Goal: Task Accomplishment & Management: Use online tool/utility

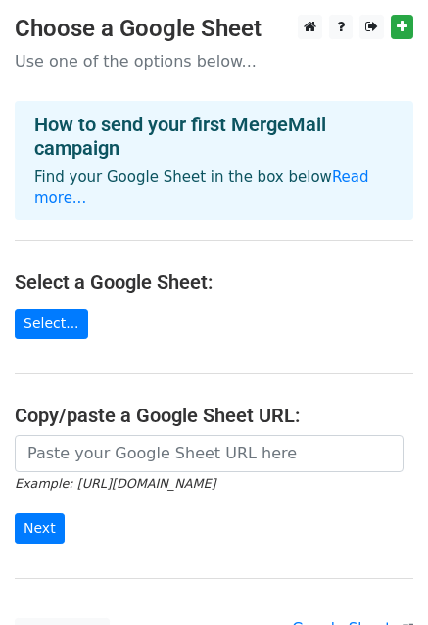
scroll to position [157, 0]
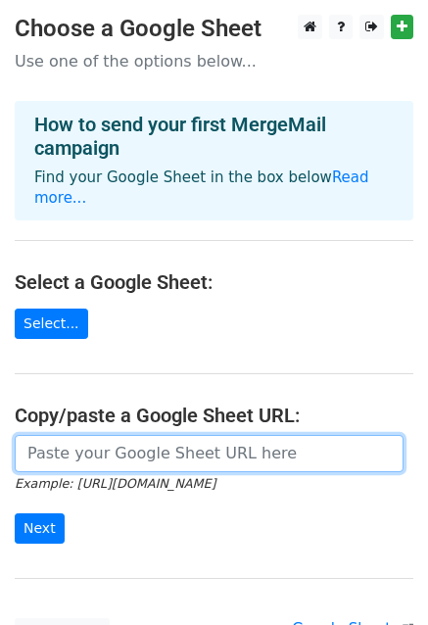
click at [63, 435] on input "url" at bounding box center [209, 453] width 389 height 37
paste input "[URL][DOMAIN_NAME]"
type input "https://docs.google.com/spreadsheets/d/1kCAeATQVdz7Z6lIcGrFb463IDqnvX8ZuG1qXHhM…"
click at [15, 514] on input "Next" at bounding box center [40, 529] width 50 height 30
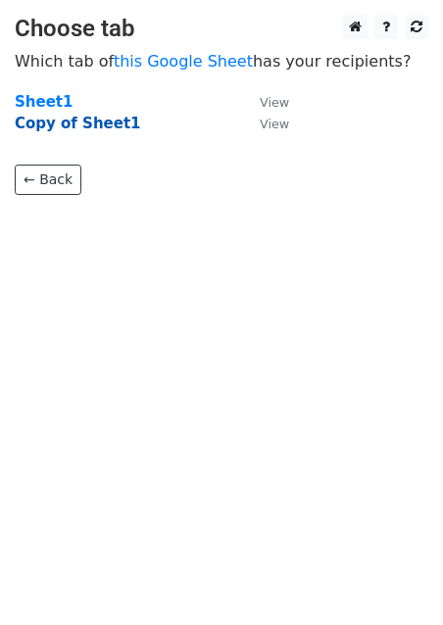
click at [60, 123] on strong "Copy of Sheet1" at bounding box center [78, 124] width 126 height 18
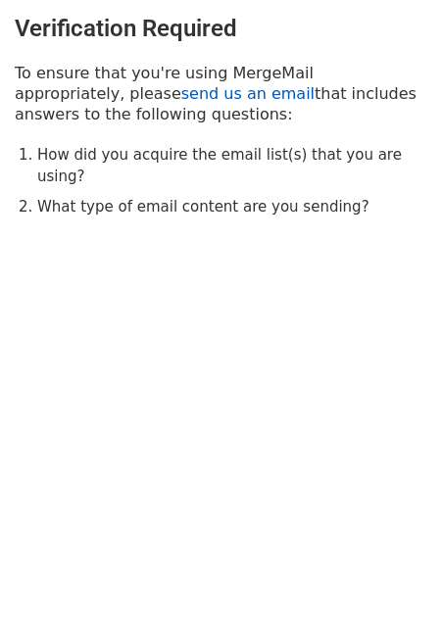
click at [181, 97] on link "send us an email" at bounding box center [247, 93] width 133 height 19
click at [181, 98] on link "send us an email" at bounding box center [247, 93] width 133 height 19
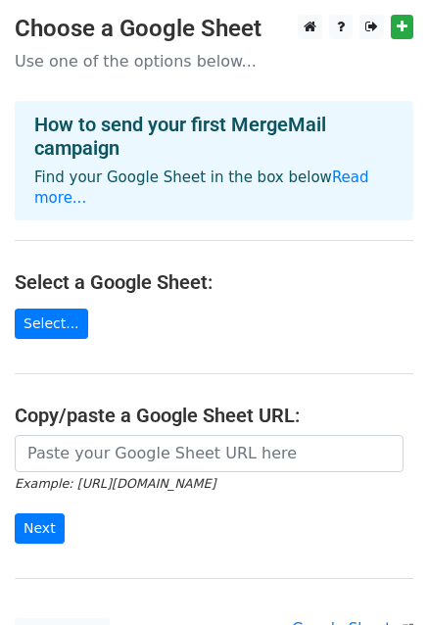
scroll to position [157, 0]
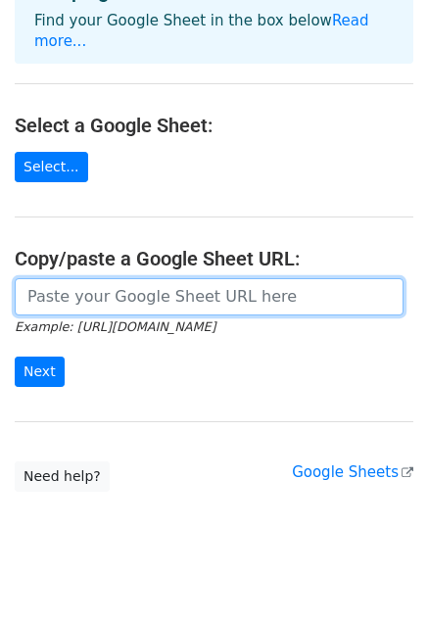
click at [59, 278] on input "url" at bounding box center [209, 296] width 389 height 37
type input "https://docs.google.com/spreadsheets/d/1kCAeATQVdz7Z6lIcGrFb463IDqnvX8ZuG1qXHhM…"
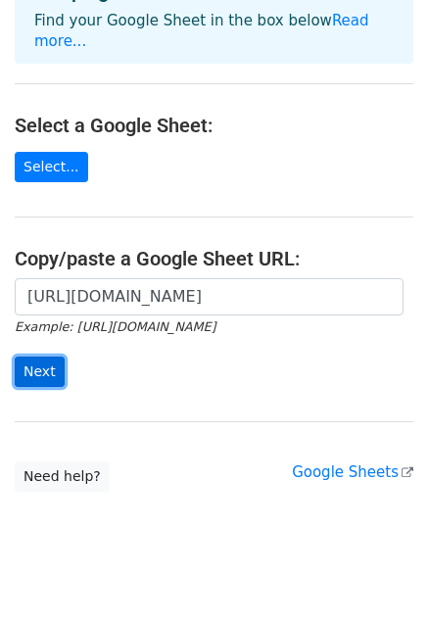
click at [38, 357] on input "Next" at bounding box center [40, 372] width 50 height 30
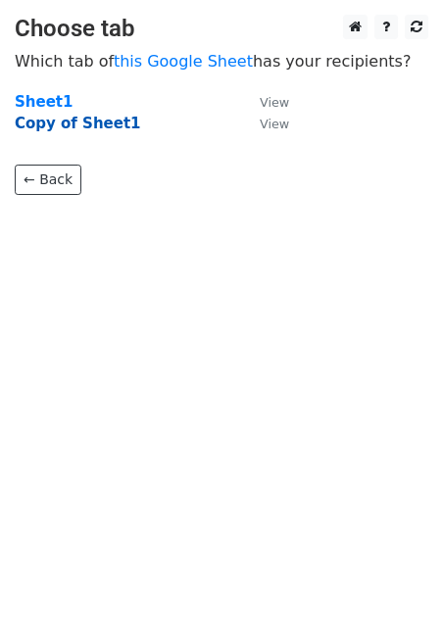
click at [60, 116] on strong "Copy of Sheet1" at bounding box center [78, 124] width 126 height 18
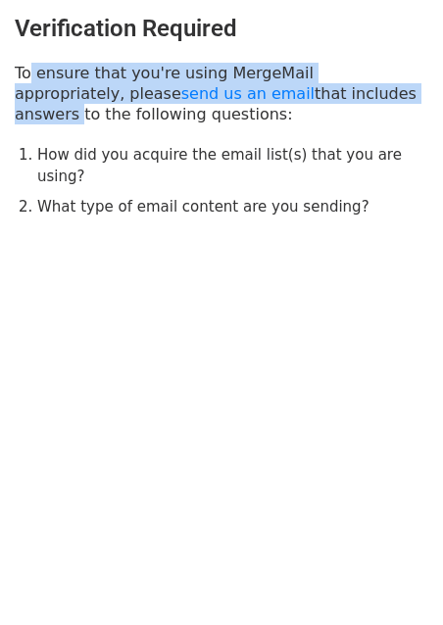
drag, startPoint x: 22, startPoint y: 74, endPoint x: 330, endPoint y: 97, distance: 309.6
click at [330, 97] on p "To ensure that you're using MergeMail appropriately, please send us an email th…" at bounding box center [222, 94] width 414 height 62
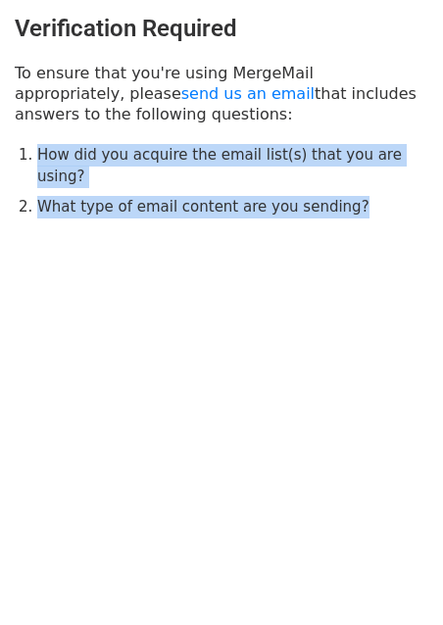
drag, startPoint x: 25, startPoint y: 151, endPoint x: 360, endPoint y: 211, distance: 340.5
click at [360, 211] on body "Verification Required To ensure that you're using MergeMail appropriately, plea…" at bounding box center [221, 156] width 443 height 312
click at [153, 168] on ol "How did you acquire the email list(s) that you are using? What type of email co…" at bounding box center [232, 181] width 391 height 74
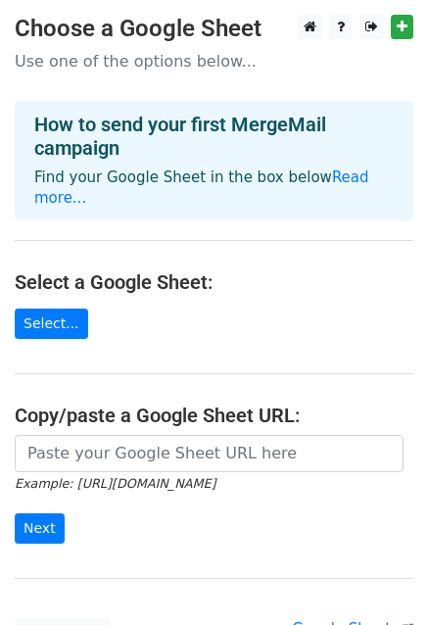
scroll to position [157, 0]
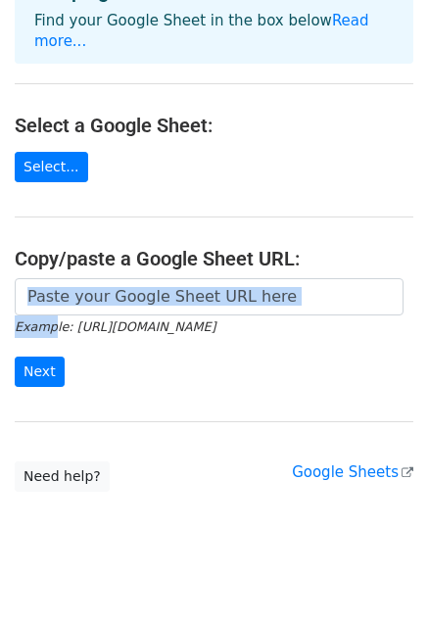
drag, startPoint x: 47, startPoint y: 295, endPoint x: 44, endPoint y: 278, distance: 16.9
click at [44, 278] on form "Example: [URL][DOMAIN_NAME] Next" at bounding box center [214, 333] width 399 height 110
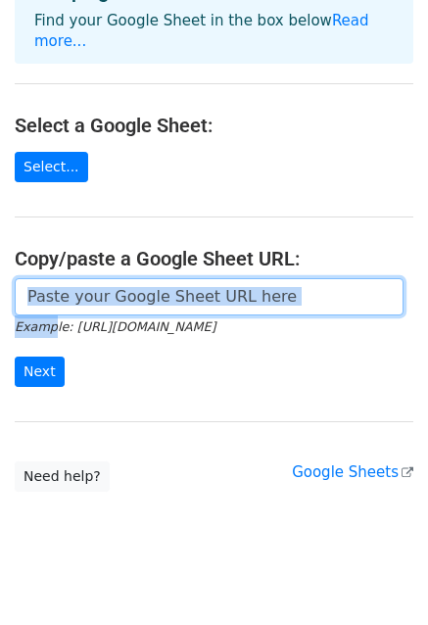
click at [44, 278] on input "url" at bounding box center [209, 296] width 389 height 37
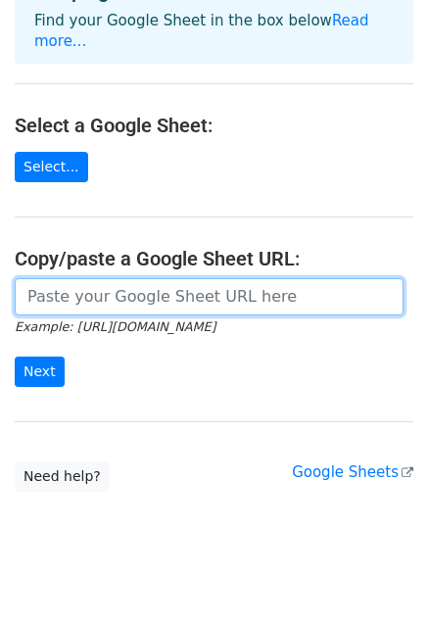
paste input "[URL][DOMAIN_NAME]"
type input "[URL][DOMAIN_NAME]"
click at [15, 357] on input "Next" at bounding box center [40, 372] width 50 height 30
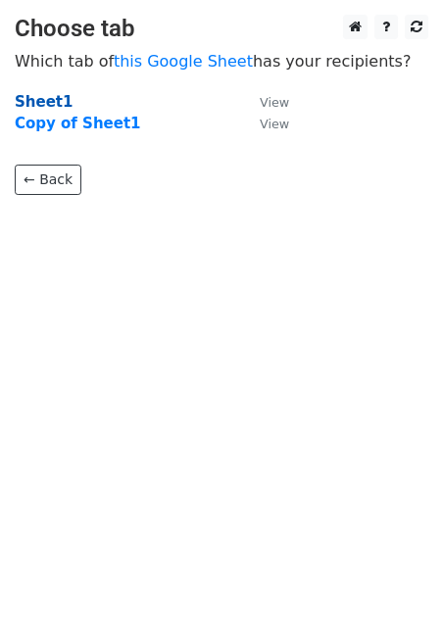
click at [32, 104] on strong "Sheet1" at bounding box center [44, 102] width 58 height 18
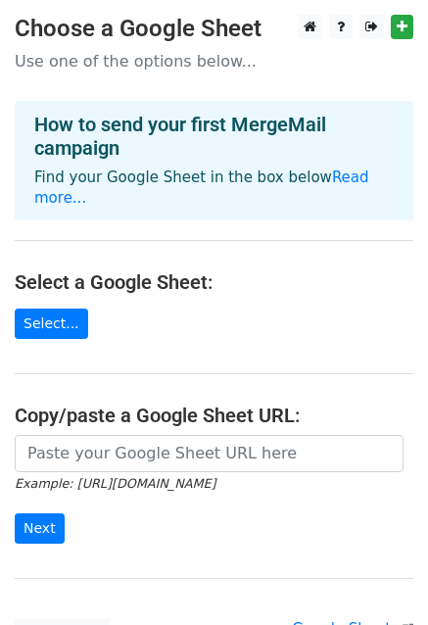
scroll to position [157, 0]
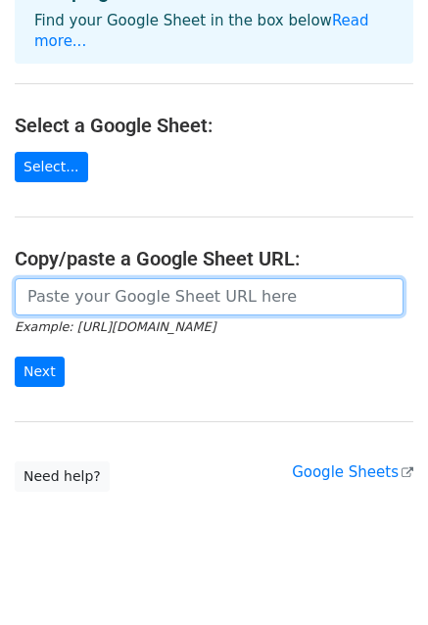
click at [108, 278] on input "url" at bounding box center [209, 296] width 389 height 37
type input "[URL][DOMAIN_NAME]"
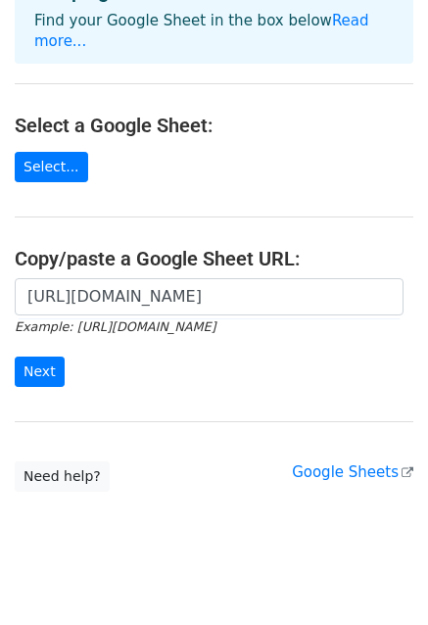
click at [13, 354] on div "[URL][DOMAIN_NAME] Example: [URL][DOMAIN_NAME] Next" at bounding box center [214, 342] width 428 height 129
click at [25, 357] on input "Next" at bounding box center [40, 372] width 50 height 30
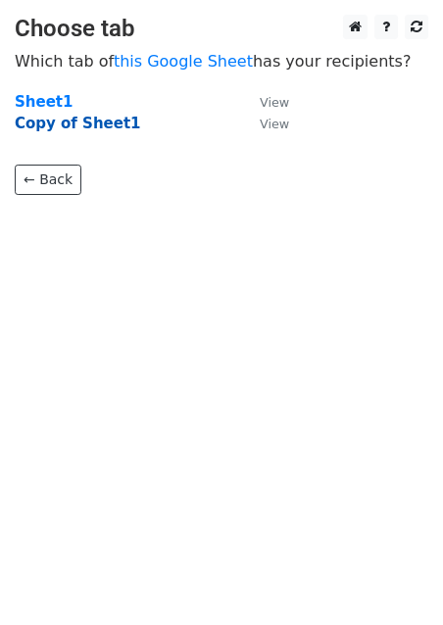
click at [81, 129] on strong "Copy of Sheet1" at bounding box center [78, 124] width 126 height 18
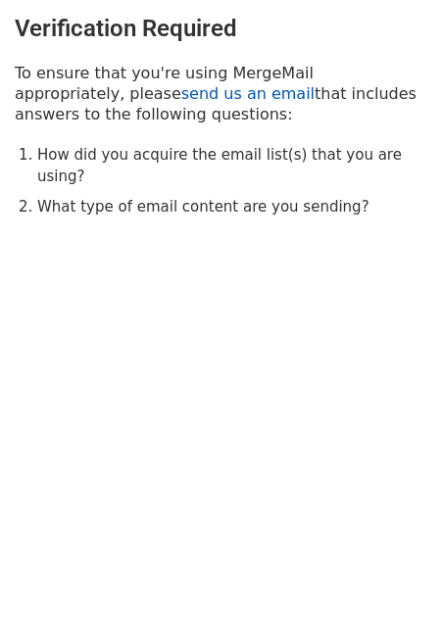
click at [181, 93] on link "send us an email" at bounding box center [247, 93] width 133 height 19
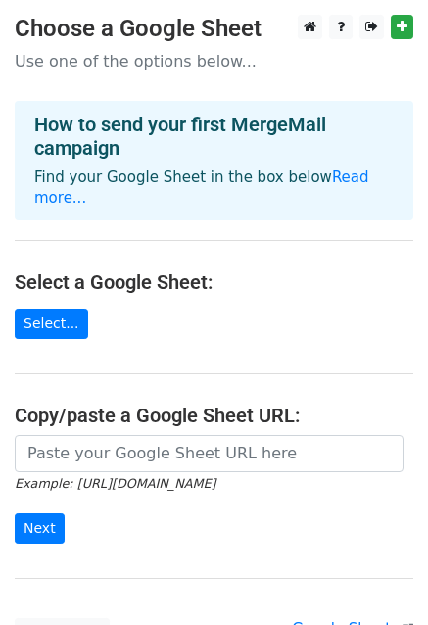
scroll to position [157, 0]
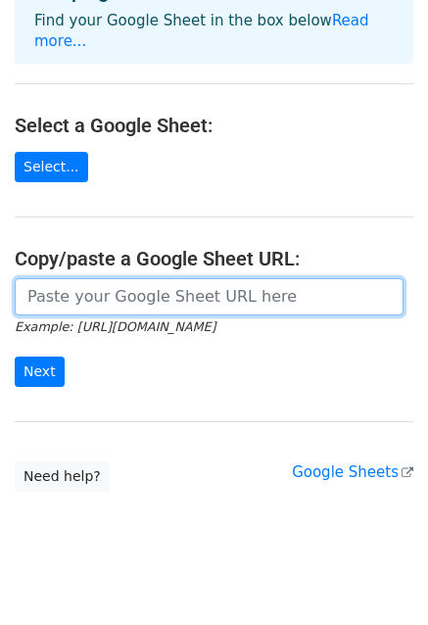
click at [85, 278] on input "url" at bounding box center [209, 296] width 389 height 37
type input "https://docs.google.com/spreadsheets/d/1kCAeATQVdz7Z6lIcGrFb463IDqnvX8ZuG1qXHhM…"
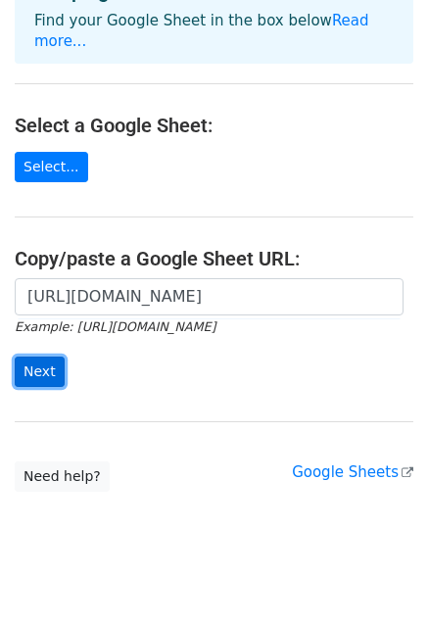
click at [37, 357] on input "Next" at bounding box center [40, 372] width 50 height 30
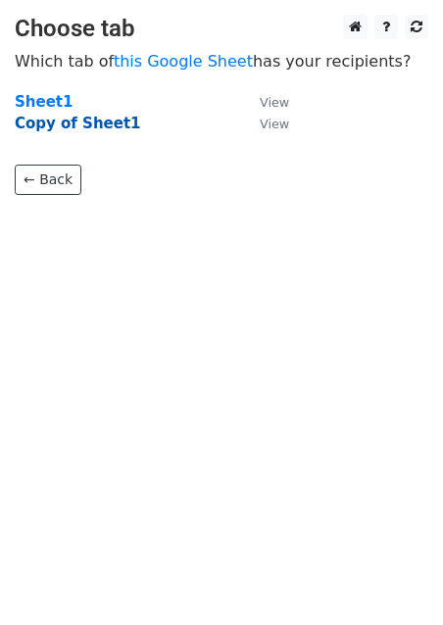
click at [64, 126] on strong "Copy of Sheet1" at bounding box center [78, 124] width 126 height 18
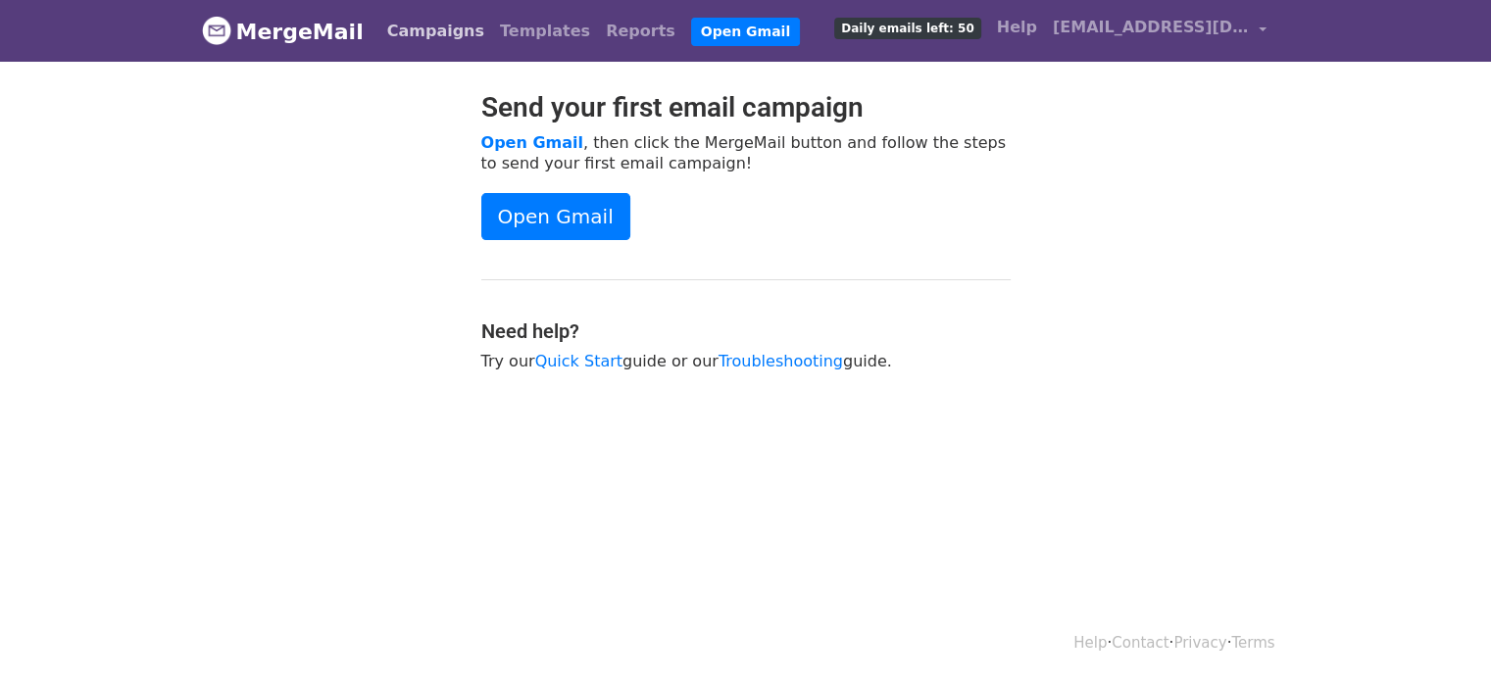
click at [415, 42] on link "Campaigns" at bounding box center [435, 31] width 113 height 39
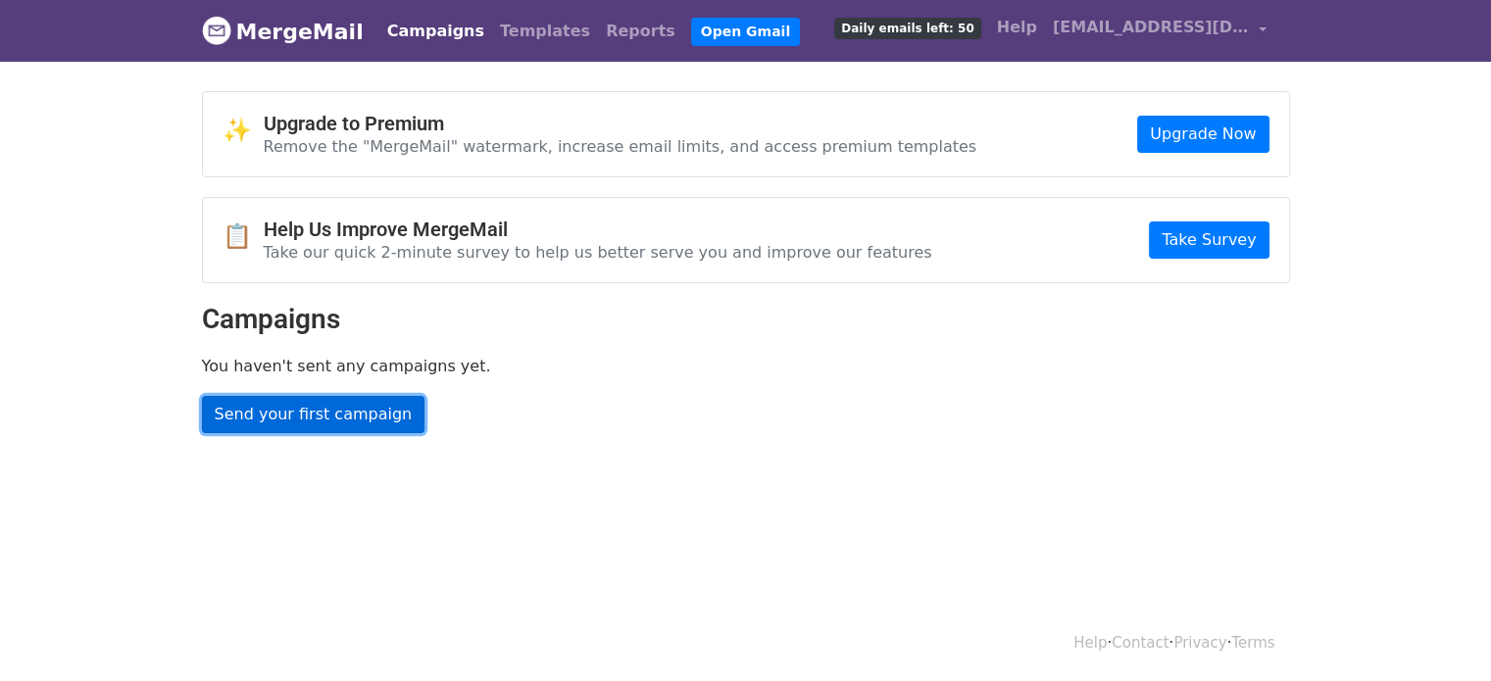
click at [307, 418] on link "Send your first campaign" at bounding box center [313, 414] width 223 height 37
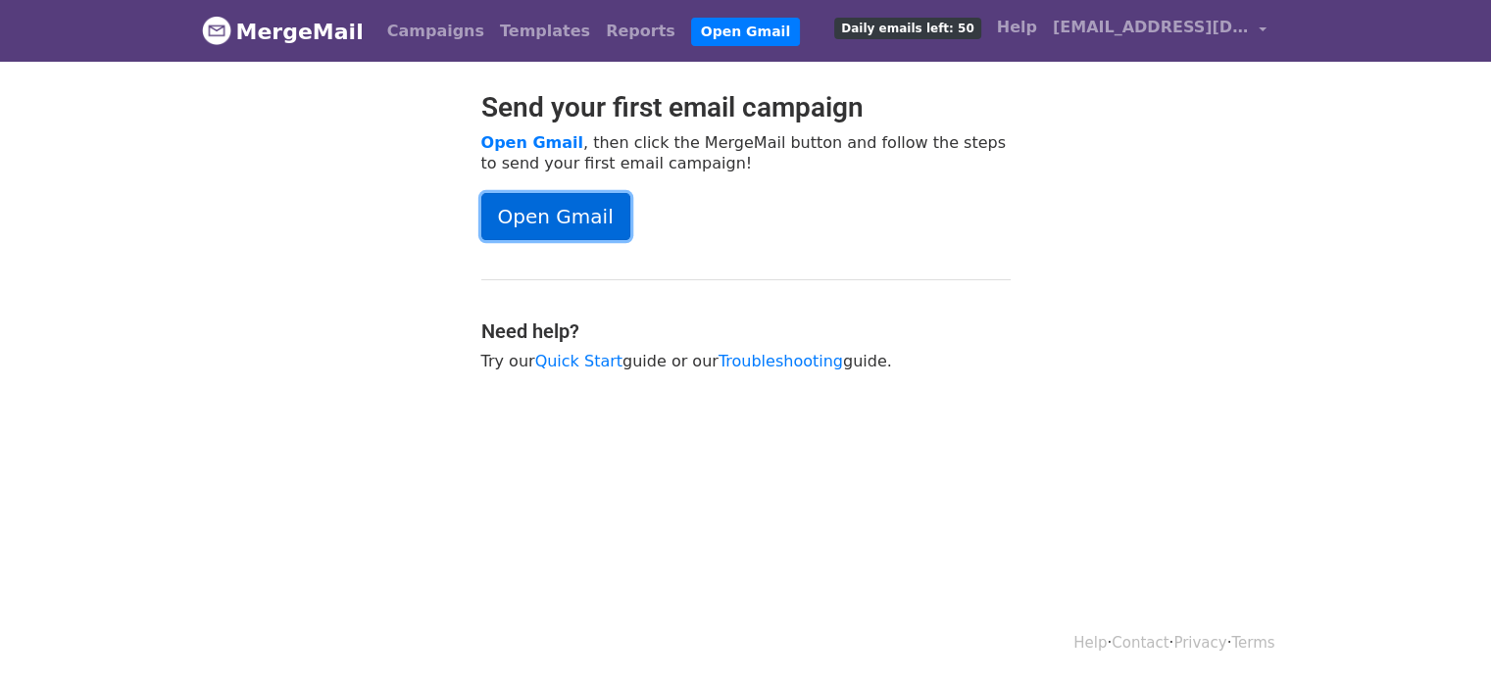
click at [554, 217] on link "Open Gmail" at bounding box center [555, 216] width 149 height 47
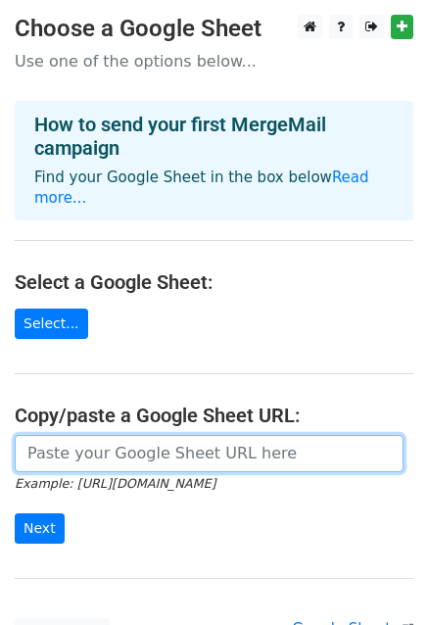
click at [71, 435] on input "url" at bounding box center [209, 453] width 389 height 37
type input "https://docs.google.com/spreadsheets/d/1kCAeATQVdz7Z6lIcGrFb463IDqnvX8ZuG1qXHhM…"
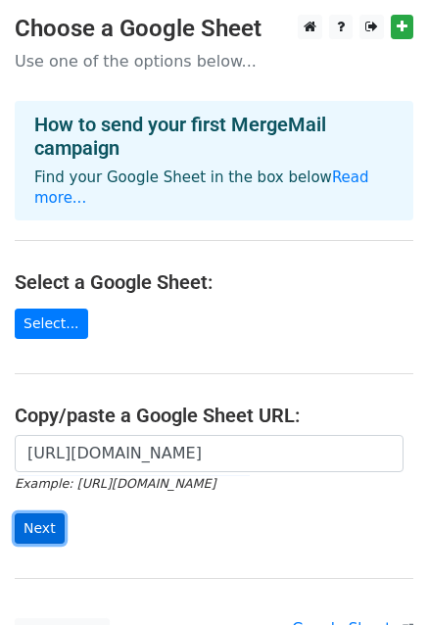
click at [35, 514] on input "Next" at bounding box center [40, 529] width 50 height 30
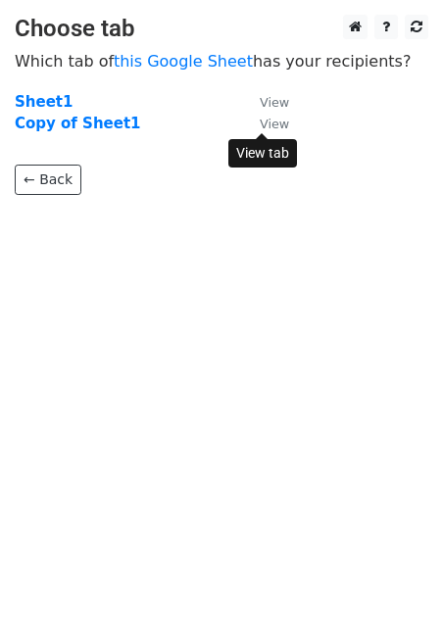
click at [265, 121] on small "View" at bounding box center [274, 124] width 29 height 15
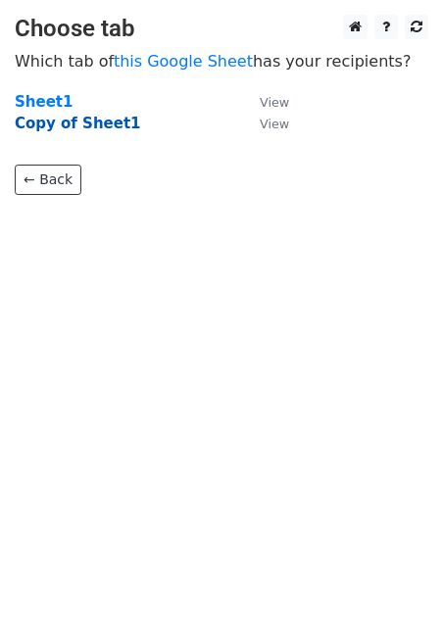
click at [64, 127] on strong "Copy of Sheet1" at bounding box center [78, 124] width 126 height 18
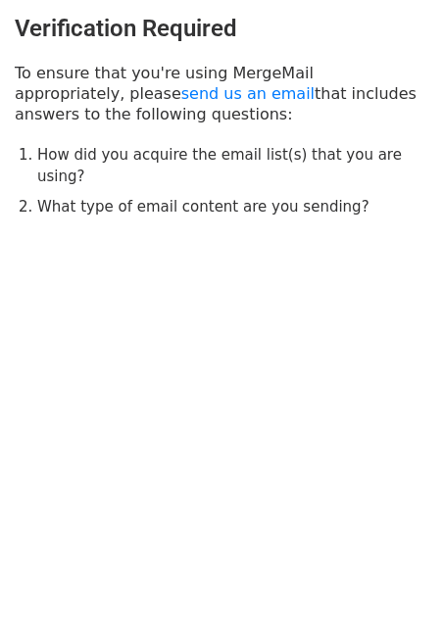
click at [85, 35] on h3 "Verification Required" at bounding box center [222, 29] width 414 height 28
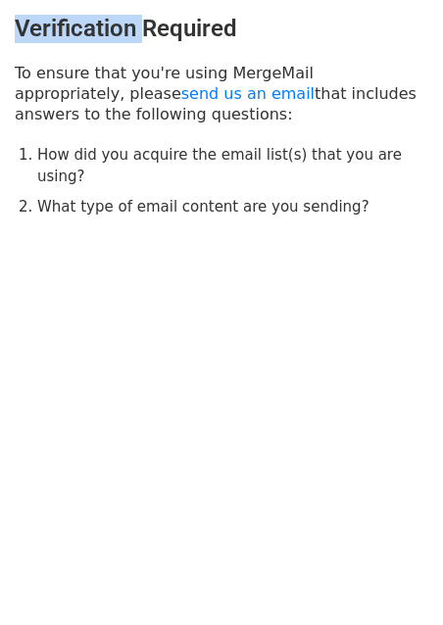
click at [85, 35] on h3 "Verification Required" at bounding box center [222, 29] width 414 height 28
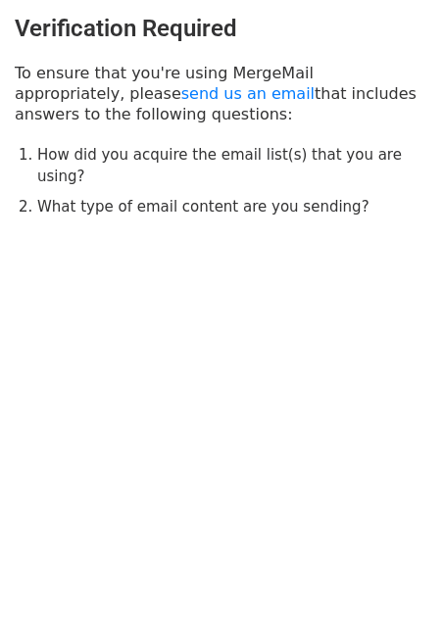
click at [74, 52] on div "Verification Required To ensure that you're using MergeMail appropriately, plea…" at bounding box center [221, 116] width 443 height 233
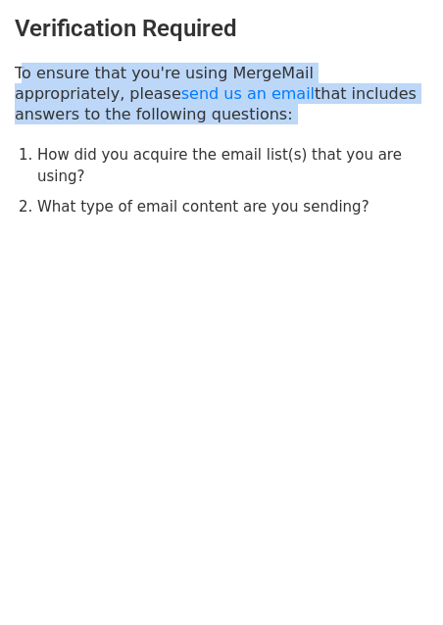
click at [74, 52] on div "Verification Required To ensure that you're using MergeMail appropriately, plea…" at bounding box center [221, 116] width 443 height 233
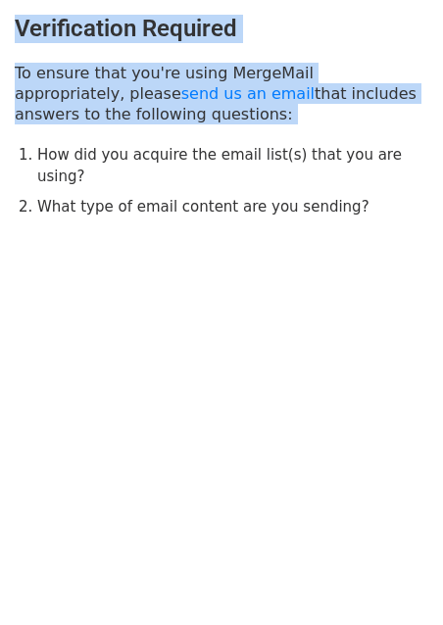
drag, startPoint x: 74, startPoint y: 52, endPoint x: 68, endPoint y: 4, distance: 48.5
click at [68, 4] on div "Verification Required To ensure that you're using MergeMail appropriately, plea…" at bounding box center [221, 116] width 443 height 233
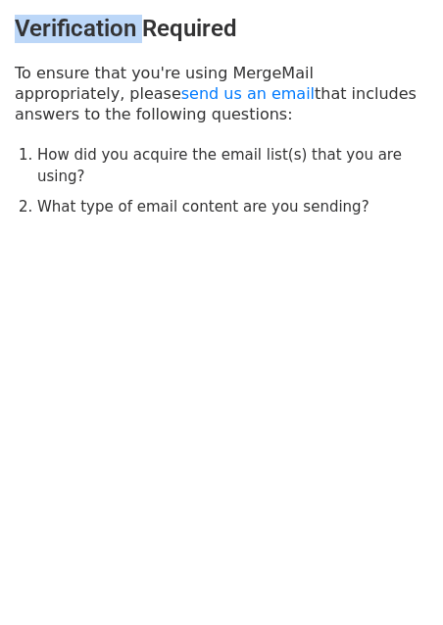
click at [68, 4] on div "Verification Required To ensure that you're using MergeMail appropriately, plea…" at bounding box center [221, 116] width 443 height 233
click at [67, 6] on div "Verification Required To ensure that you're using MergeMail appropriately, plea…" at bounding box center [221, 116] width 443 height 233
click at [65, 17] on h3 "Verification Required" at bounding box center [222, 29] width 414 height 28
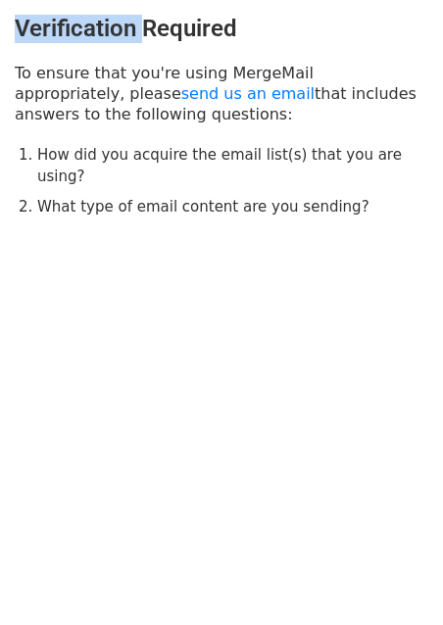
click at [65, 17] on h3 "Verification Required" at bounding box center [222, 29] width 414 height 28
drag, startPoint x: 65, startPoint y: 17, endPoint x: 29, endPoint y: -25, distance: 54.2
click at [29, 0] on html "Verification Required To ensure that you're using MergeMail appropriately, plea…" at bounding box center [221, 312] width 443 height 625
